Goal: Use online tool/utility: Utilize a website feature to perform a specific function

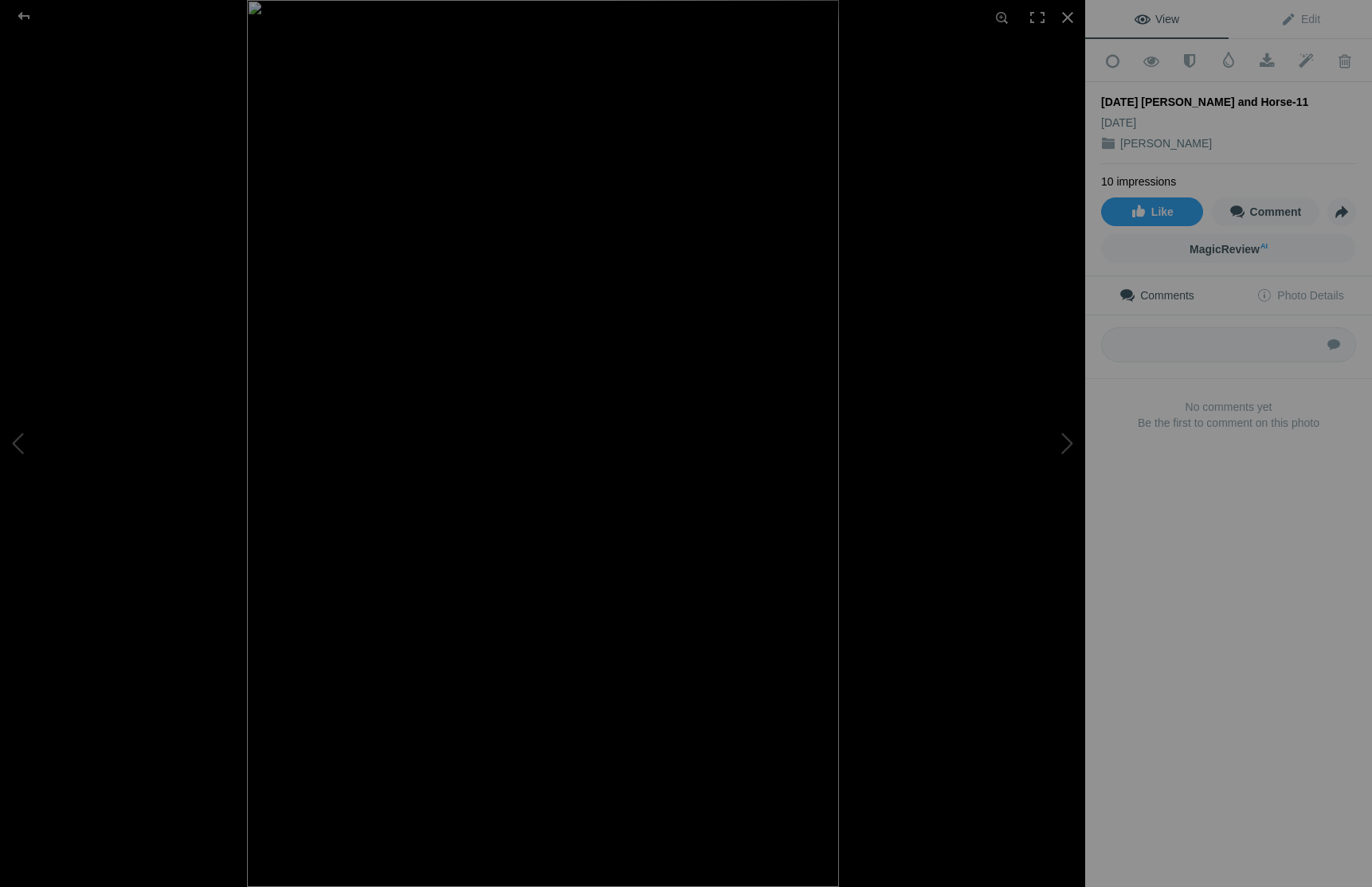
click at [1163, 17] on span "View" at bounding box center [1157, 20] width 45 height 13
click at [1243, 246] on span "MagicReview AI" at bounding box center [1229, 250] width 79 height 13
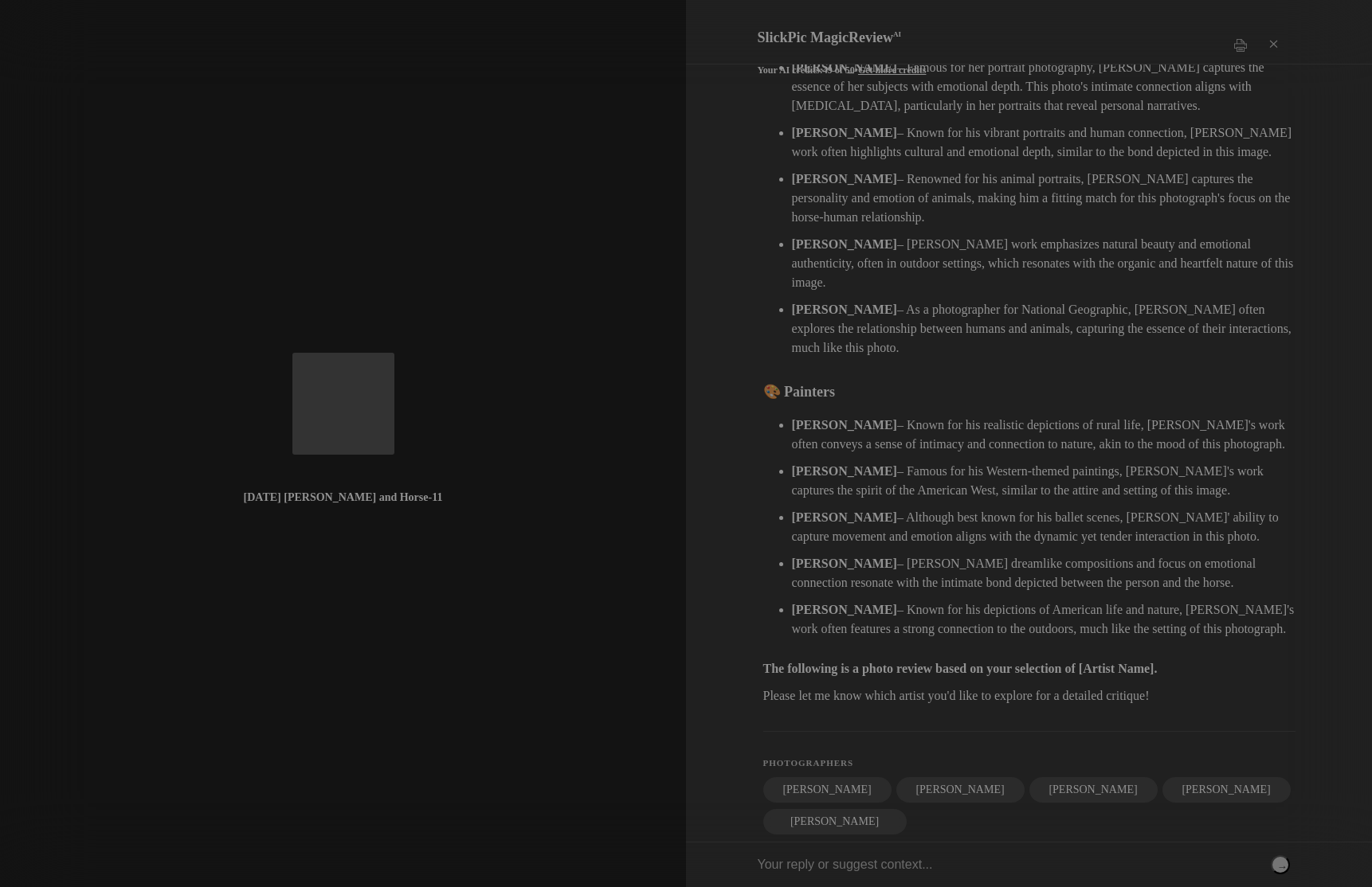
scroll to position [243, 0]
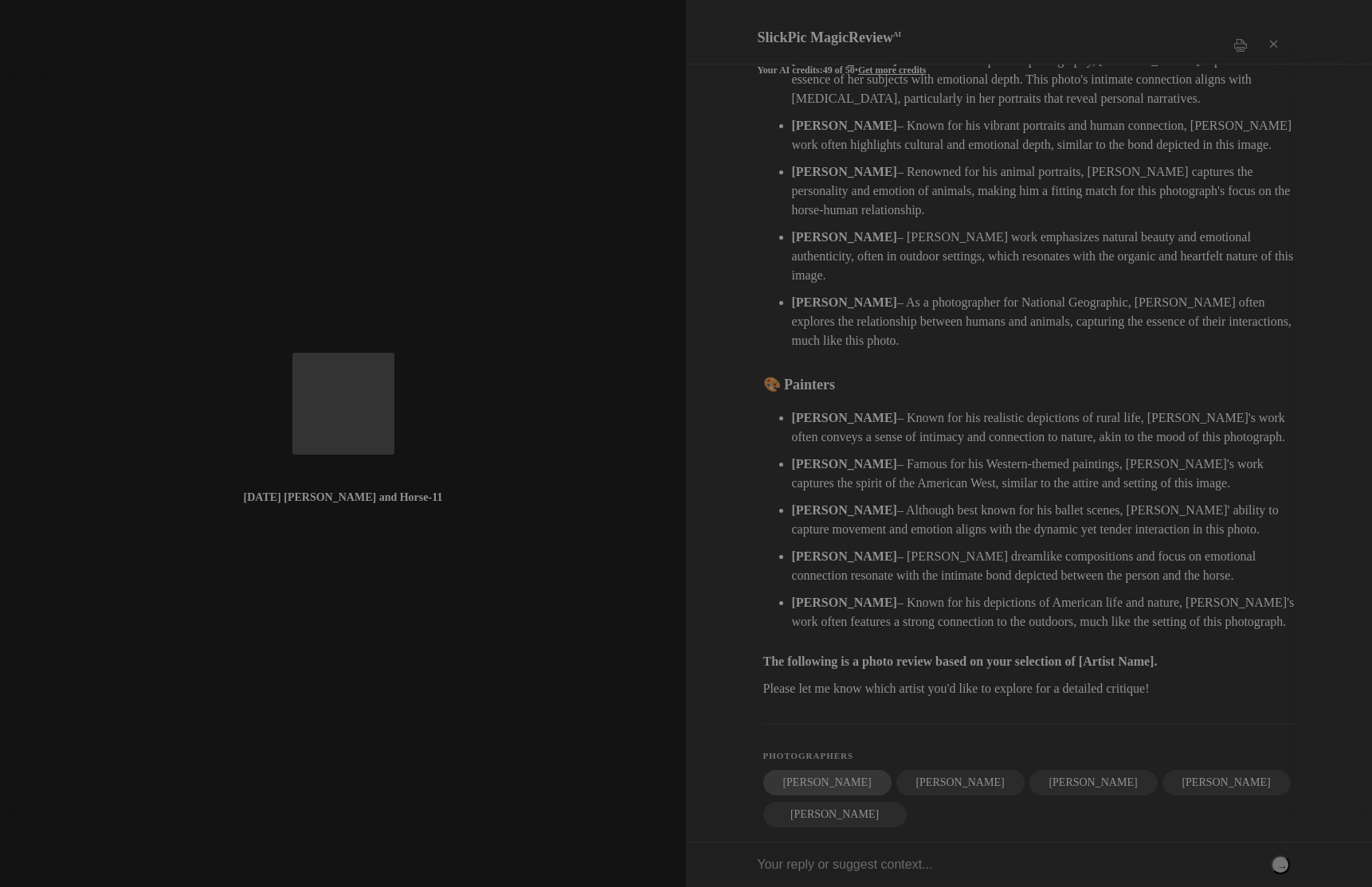
click at [823, 770] on div "[PERSON_NAME]" at bounding box center [827, 782] width 128 height 25
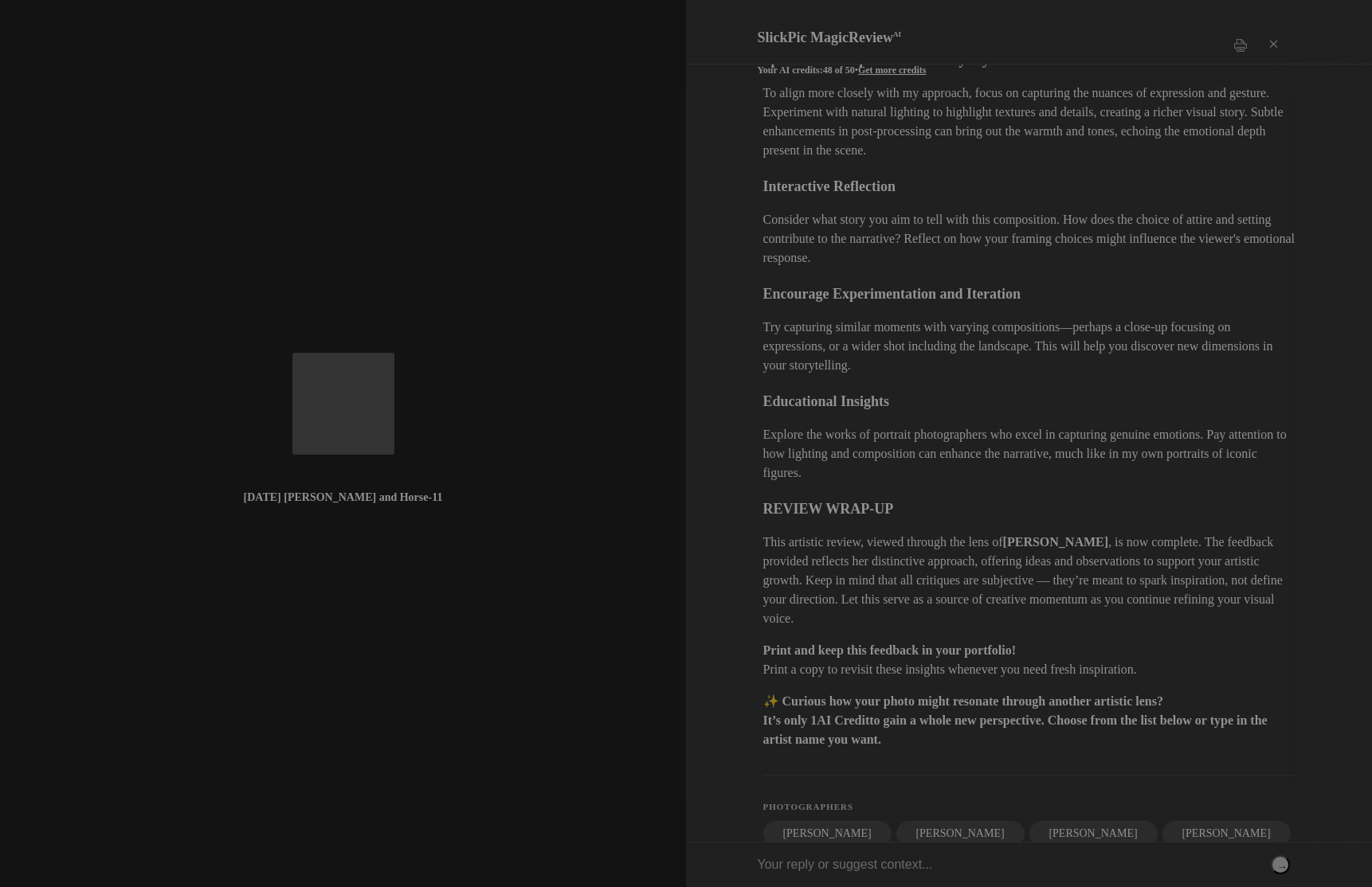
scroll to position [1360, 0]
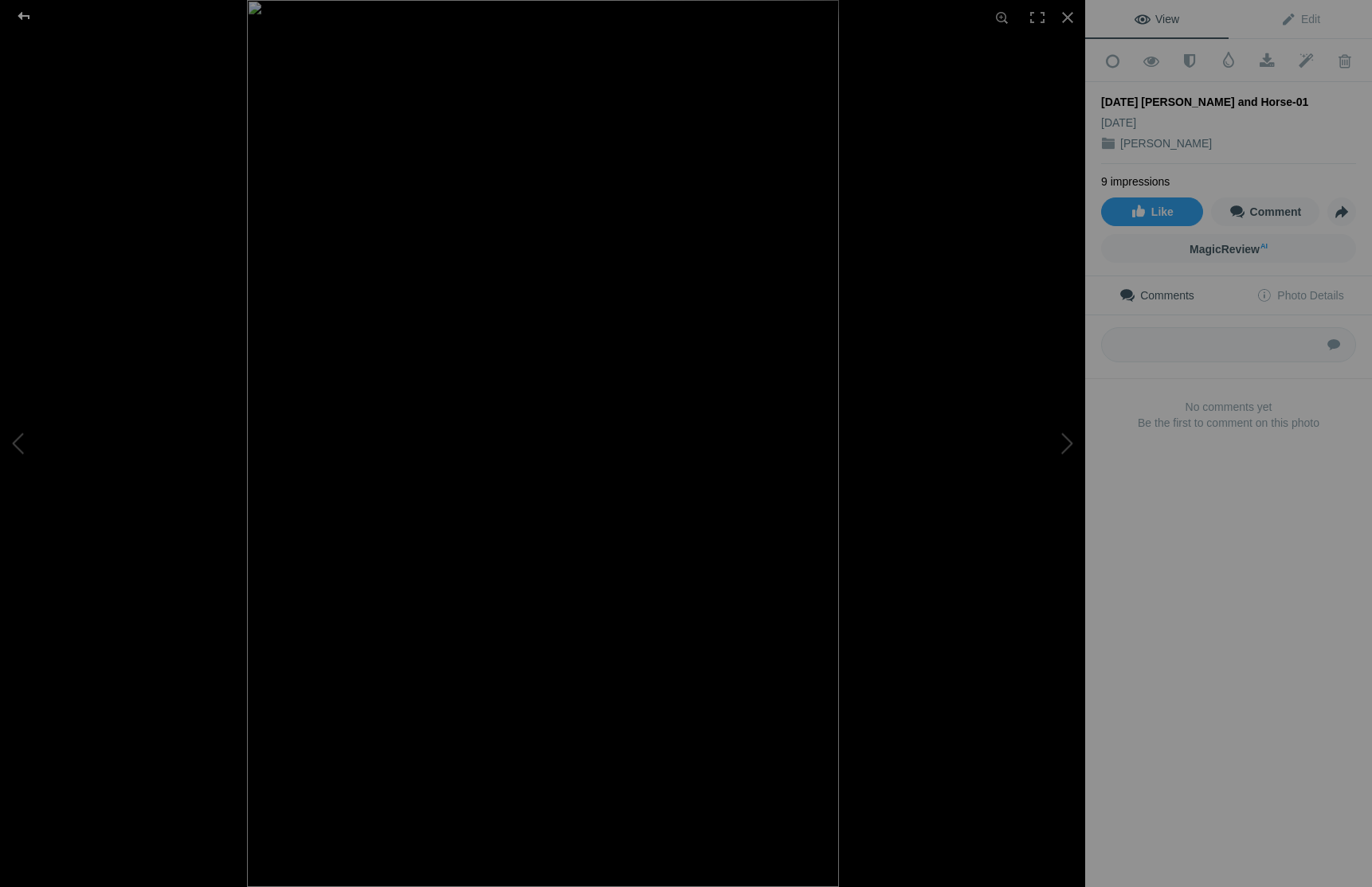
click at [29, 13] on div at bounding box center [23, 16] width 57 height 32
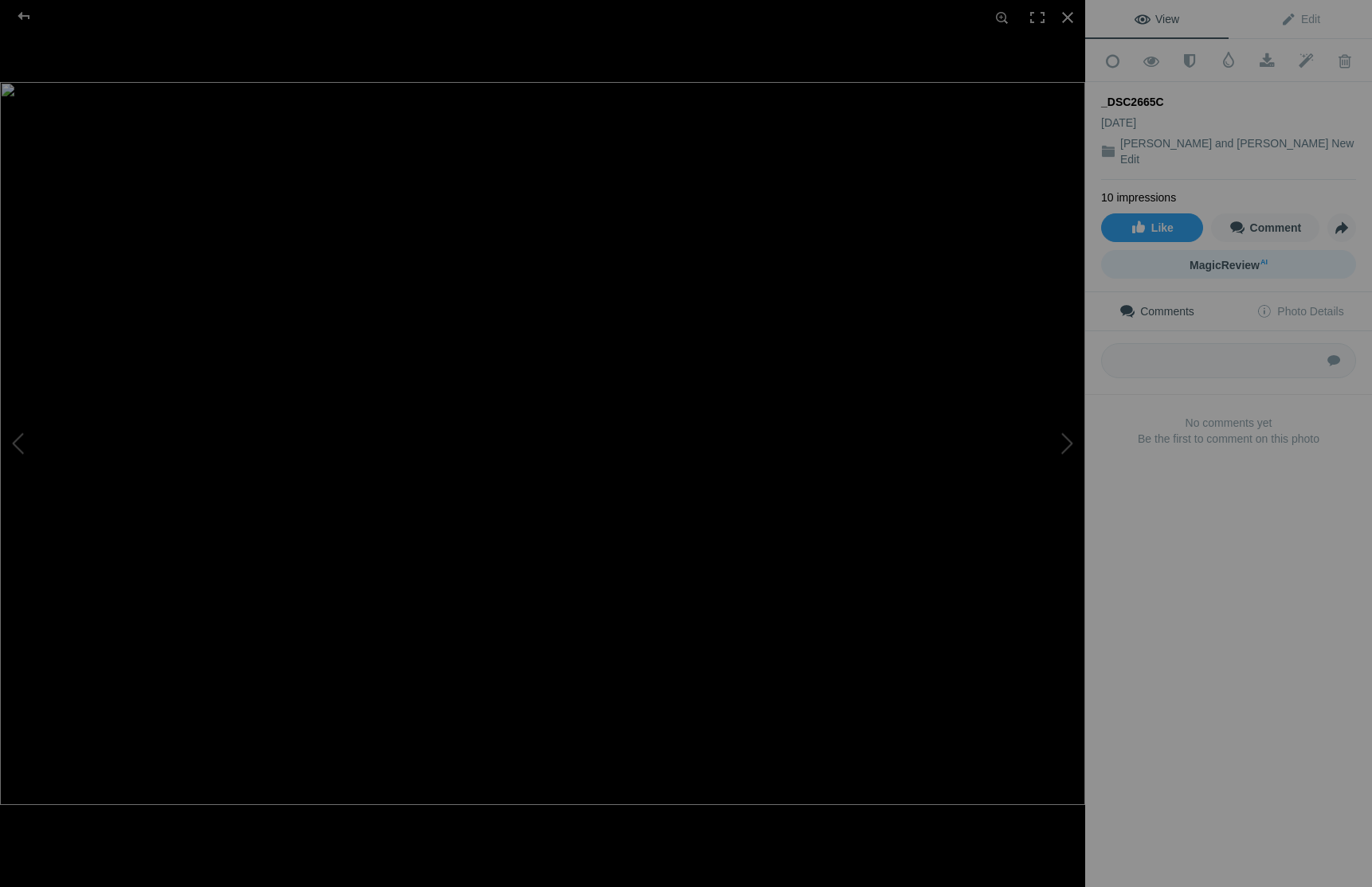
click at [1249, 259] on span "MagicReview AI" at bounding box center [1229, 265] width 79 height 13
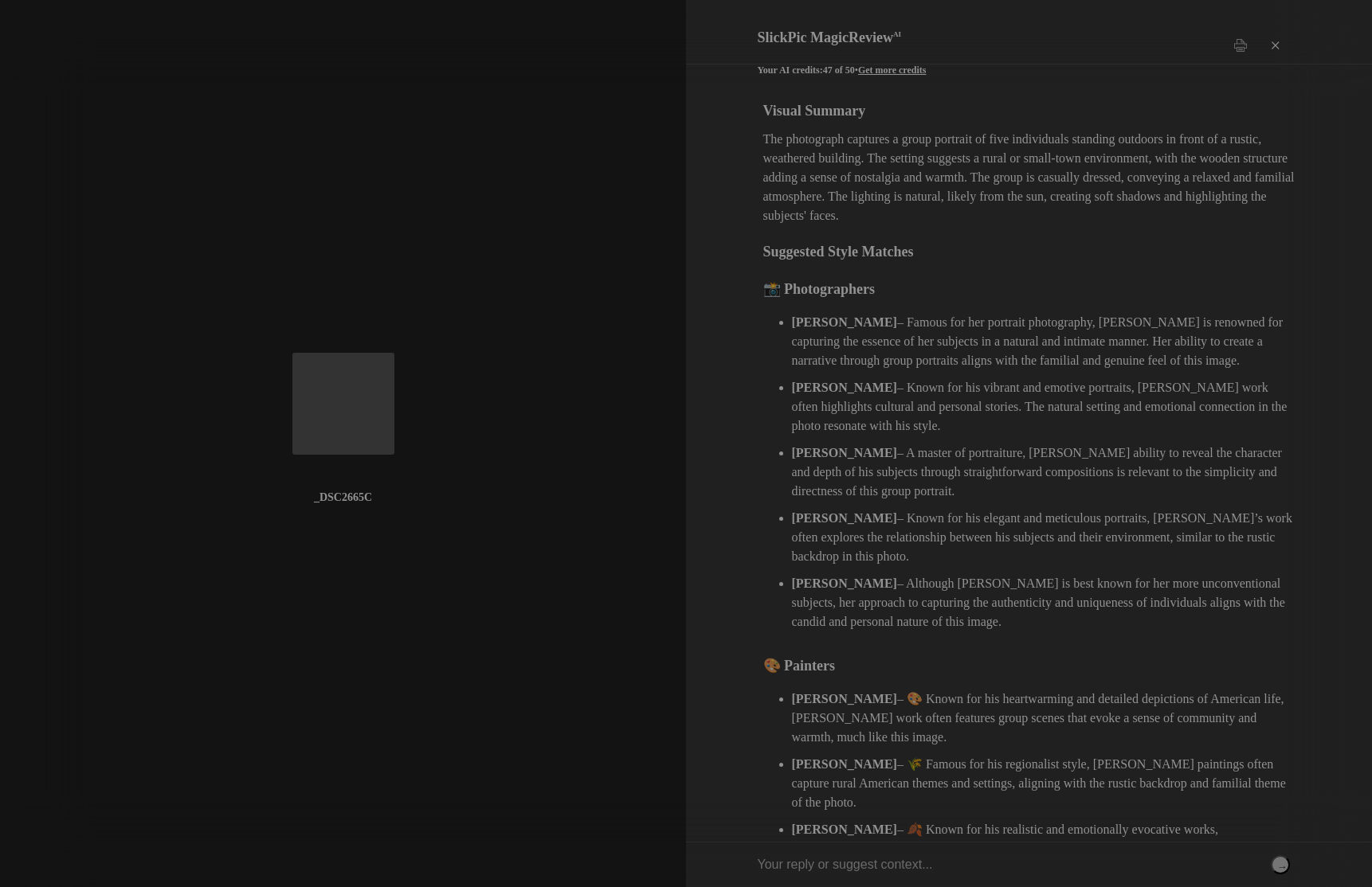
click at [1273, 32] on div "×" at bounding box center [1273, 46] width 48 height 32
